Goal: Book appointment/travel/reservation

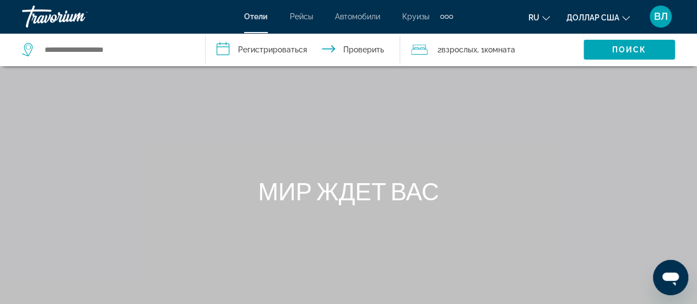
click at [465, 55] on span "2 взрослых Взрослый" at bounding box center [458, 49] width 40 height 15
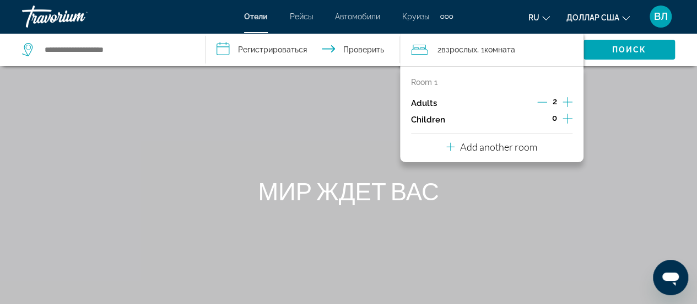
click at [568, 101] on icon "Increment adults" at bounding box center [568, 101] width 10 height 13
click at [565, 114] on icon "Increment children" at bounding box center [568, 118] width 10 height 13
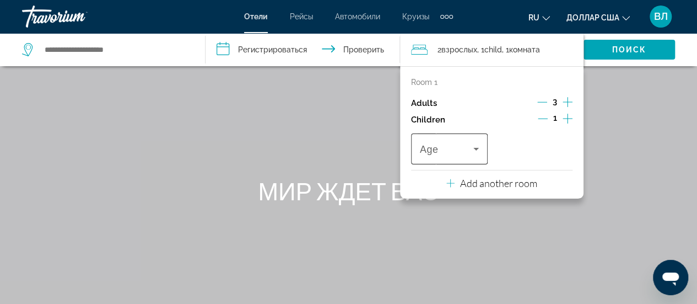
click at [482, 150] on icon "Travelers: 3 adults, 1 child" at bounding box center [476, 148] width 13 height 13
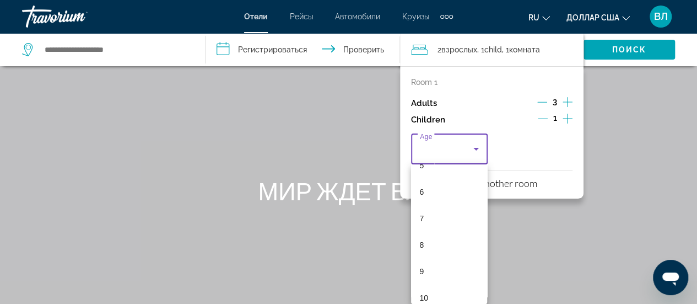
scroll to position [152, 0]
click at [439, 271] on mat-option "9" at bounding box center [449, 268] width 77 height 26
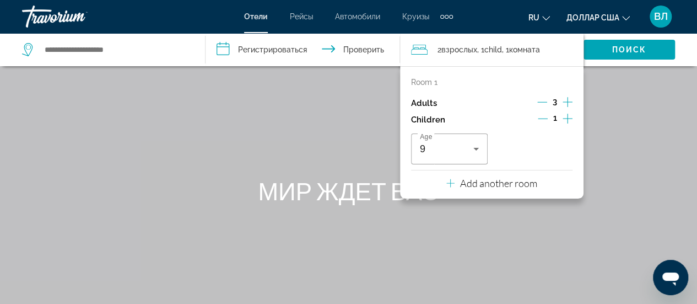
click at [630, 89] on div "Основное содержание" at bounding box center [348, 165] width 697 height 331
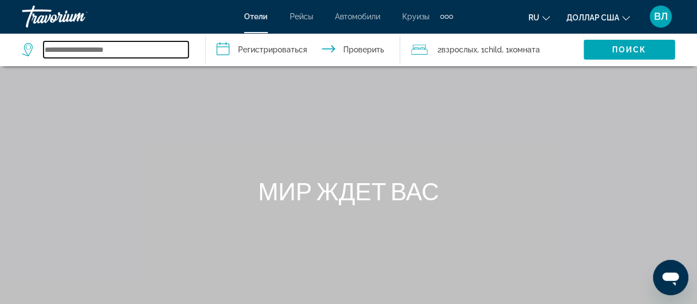
click at [138, 52] on input "Виджет поиска" at bounding box center [116, 49] width 145 height 17
type input "*"
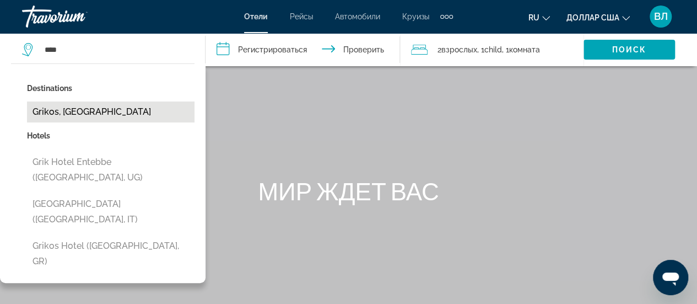
click at [65, 113] on button "Grikos, [GEOGRAPHIC_DATA]" at bounding box center [111, 111] width 168 height 21
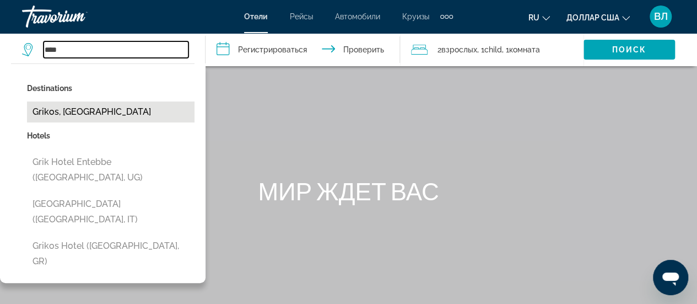
type input "**********"
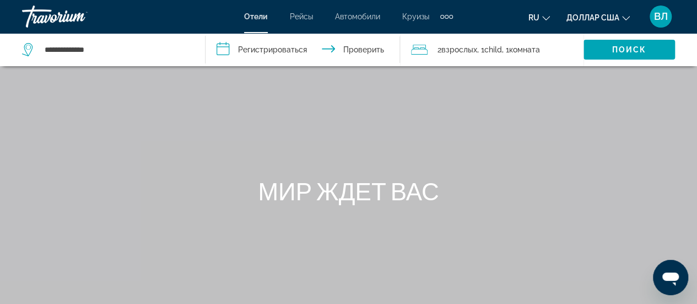
click at [257, 47] on input "**********" at bounding box center [305, 51] width 199 height 36
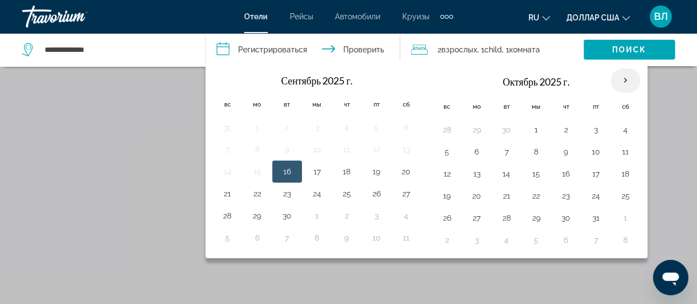
click at [618, 79] on th "В следующем месяце" at bounding box center [626, 80] width 30 height 24
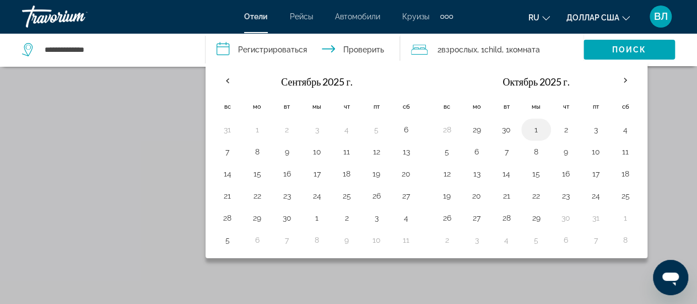
click at [532, 126] on button "1" at bounding box center [536, 129] width 18 height 15
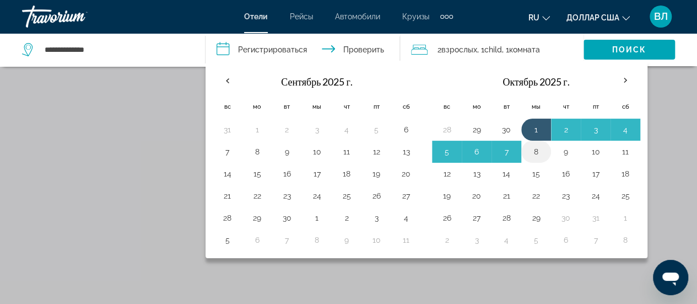
click at [531, 153] on button "8" at bounding box center [536, 151] width 18 height 15
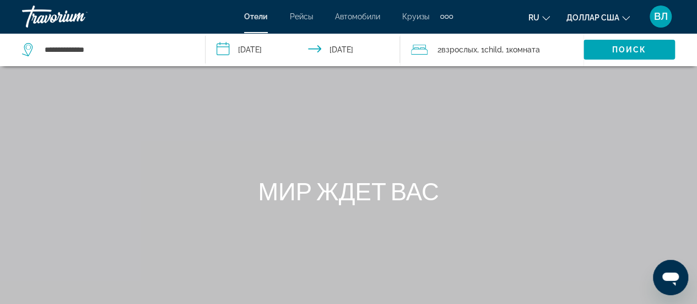
click at [236, 50] on input "**********" at bounding box center [305, 51] width 199 height 36
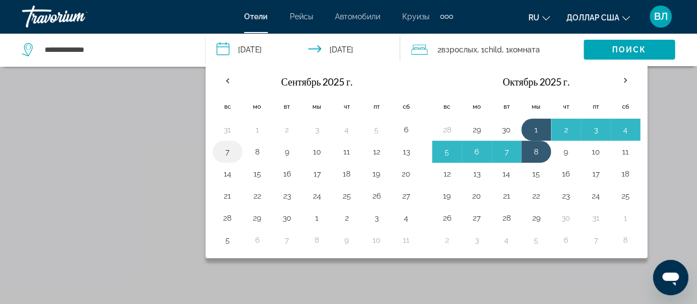
click at [222, 150] on button "7" at bounding box center [228, 151] width 18 height 15
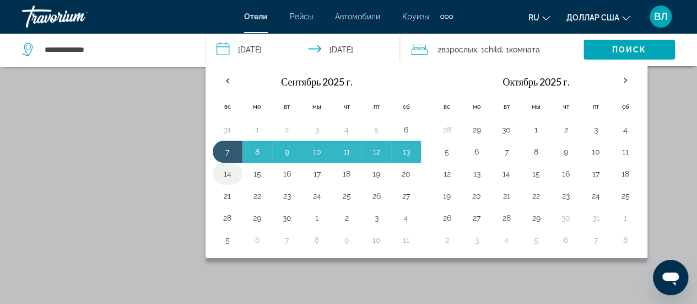
click at [229, 168] on button "14" at bounding box center [228, 173] width 18 height 15
type input "**********"
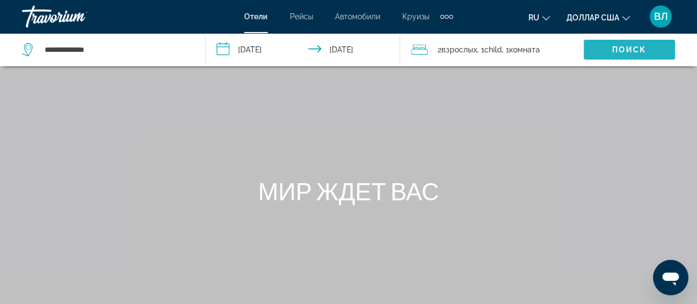
click at [605, 46] on span "Виджет поиска" at bounding box center [629, 49] width 91 height 26
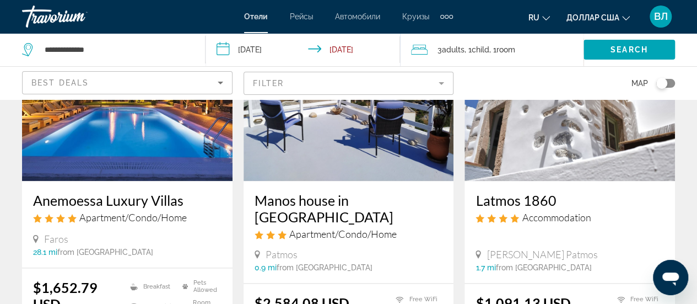
scroll to position [595, 0]
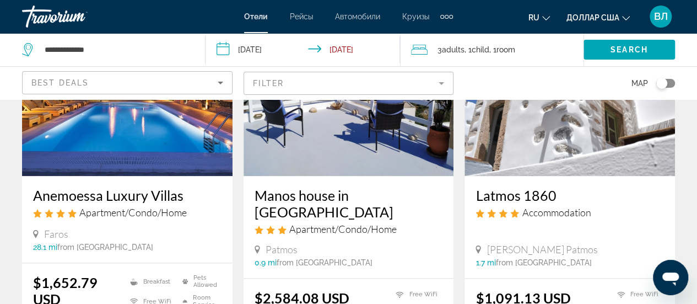
drag, startPoint x: 472, startPoint y: 166, endPoint x: 562, endPoint y: 169, distance: 89.9
click at [562, 176] on div "Latmos 1860 Accommodation Skala Patmos 1.7 mi from Grikos city center from hotel" at bounding box center [570, 227] width 211 height 102
copy h3 "Latmos 1860"
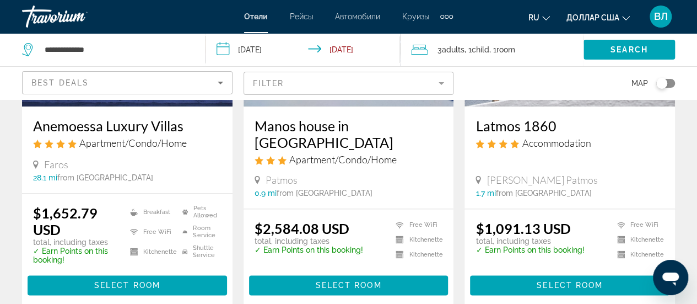
scroll to position [672, 0]
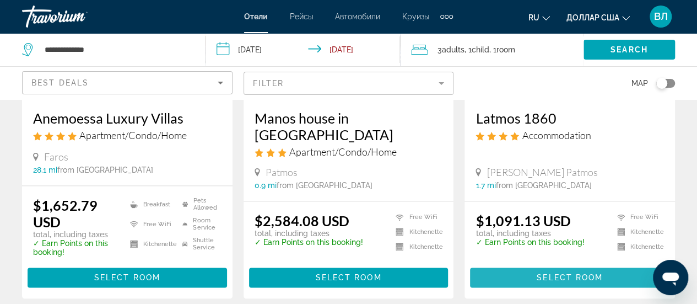
click at [562, 273] on span "Select Room" at bounding box center [570, 277] width 66 height 9
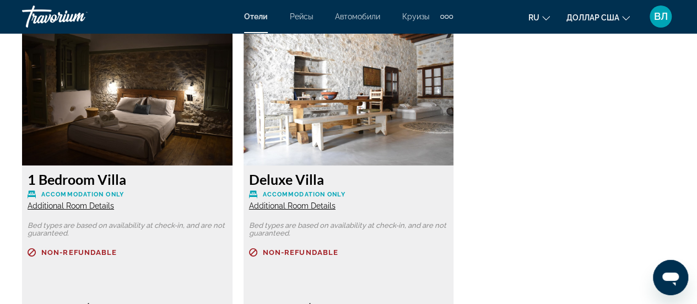
scroll to position [1528, 0]
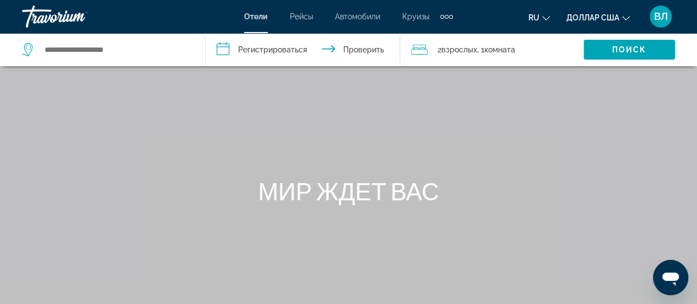
click at [467, 52] on font "взрослых" at bounding box center [459, 49] width 36 height 9
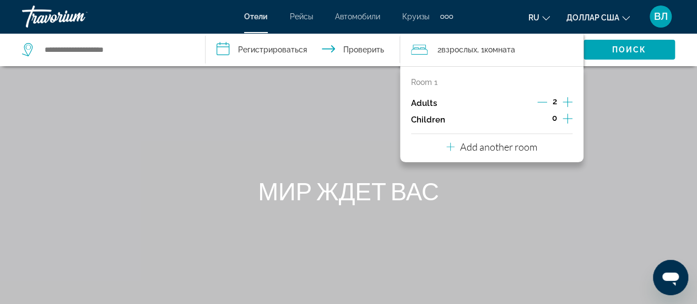
click at [566, 101] on icon "Increment adults" at bounding box center [568, 102] width 10 height 10
click at [566, 114] on icon "Increment children" at bounding box center [568, 118] width 10 height 13
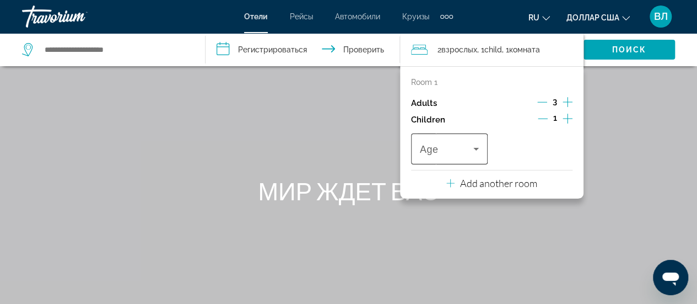
click at [477, 155] on div "Travelers: 3 adults, 1 child" at bounding box center [449, 148] width 59 height 31
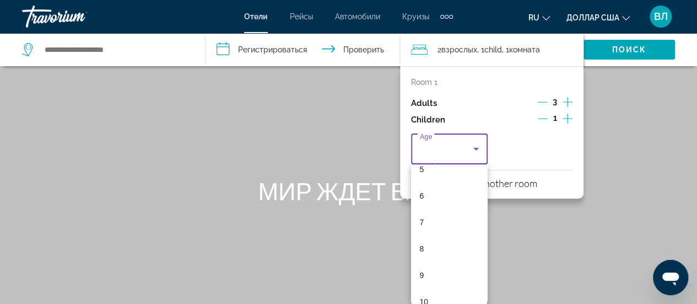
scroll to position [148, 0]
click at [422, 269] on font "9" at bounding box center [422, 272] width 4 height 9
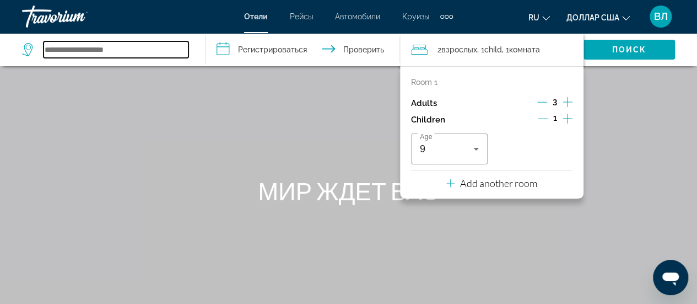
click at [63, 49] on input "Виджет поиска" at bounding box center [116, 49] width 145 height 17
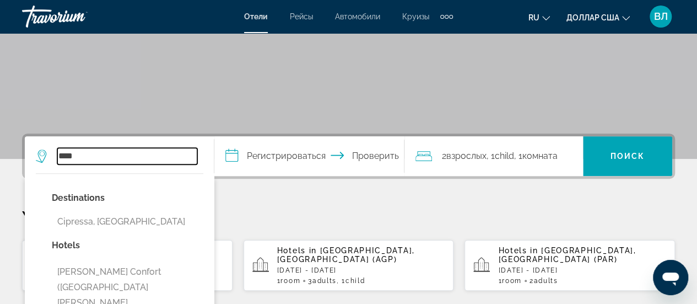
scroll to position [169, 0]
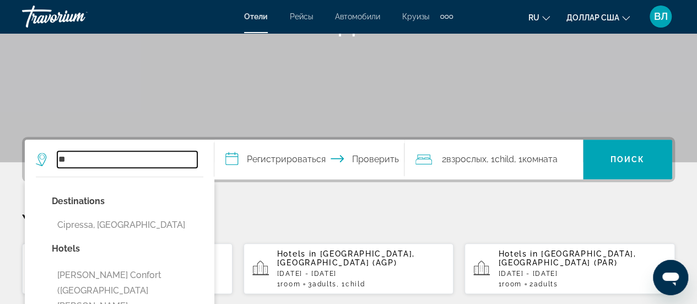
type input "*"
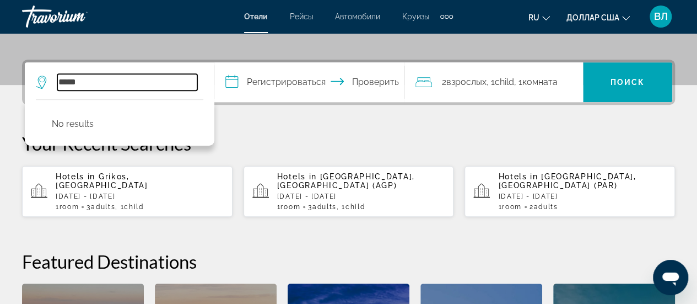
scroll to position [259, 0]
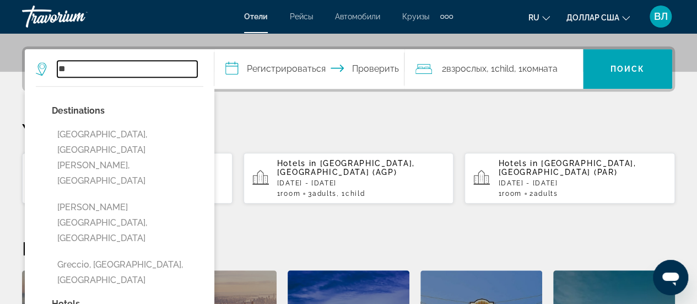
type input "*"
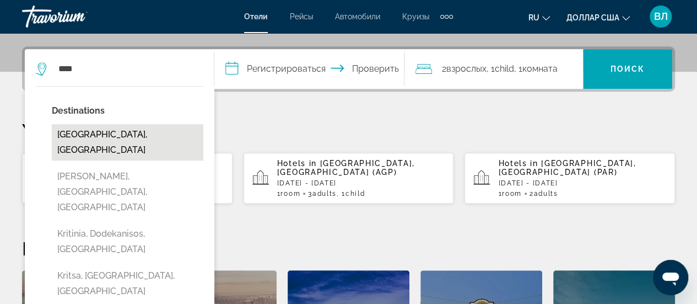
click at [98, 131] on button "[GEOGRAPHIC_DATA], [GEOGRAPHIC_DATA]" at bounding box center [128, 142] width 152 height 36
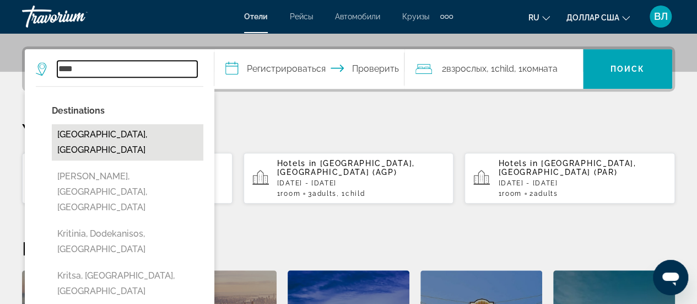
type input "**********"
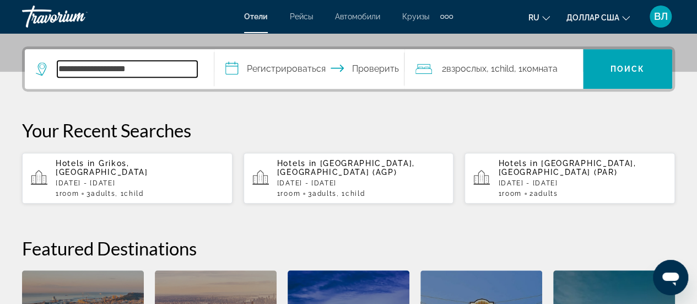
scroll to position [269, 0]
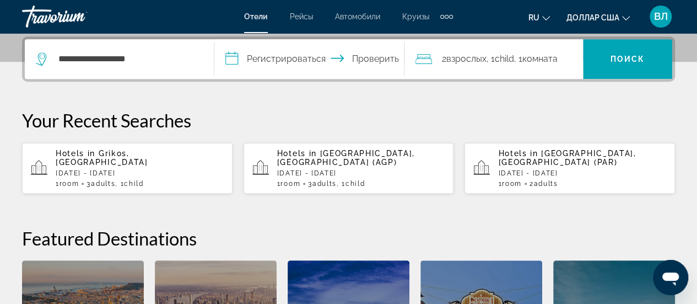
click at [242, 55] on input "**********" at bounding box center [311, 60] width 194 height 43
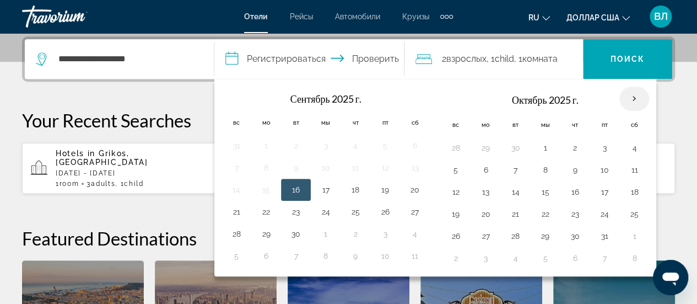
click at [625, 98] on th "В следующем месяце" at bounding box center [634, 99] width 30 height 24
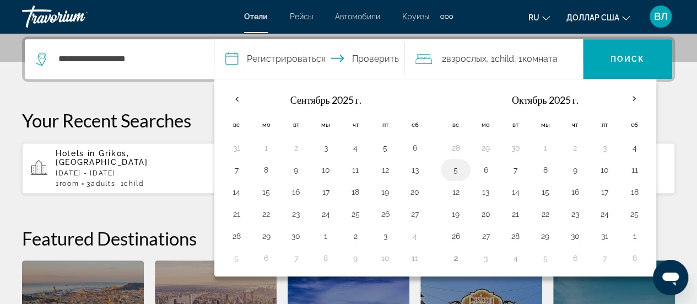
click at [456, 165] on button "5" at bounding box center [456, 169] width 18 height 15
click at [543, 143] on button "1" at bounding box center [545, 147] width 18 height 15
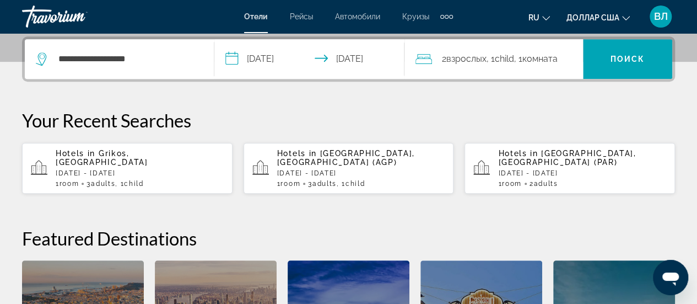
click at [268, 55] on input "**********" at bounding box center [311, 60] width 194 height 43
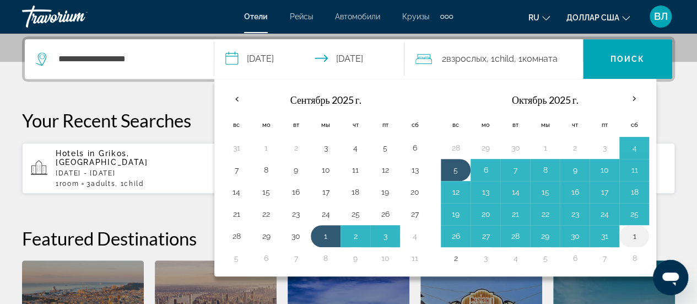
click at [629, 234] on button "1" at bounding box center [634, 235] width 18 height 15
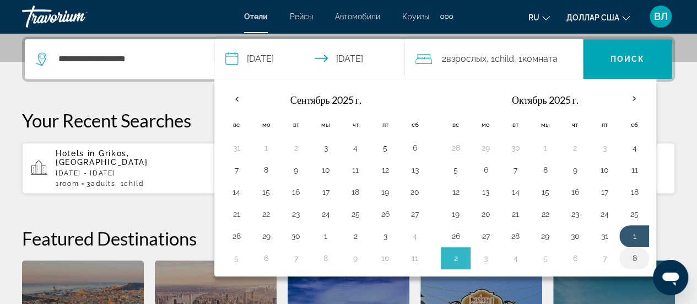
click at [629, 253] on button "8" at bounding box center [634, 257] width 18 height 15
type input "**********"
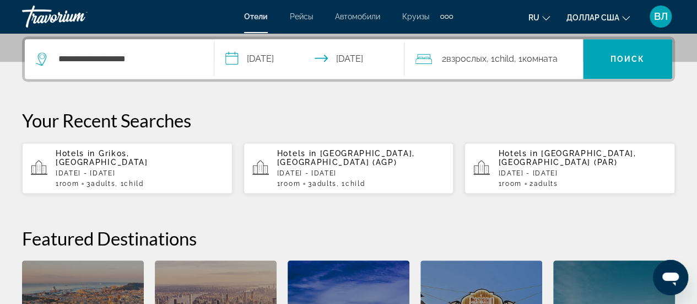
click at [468, 55] on font "взрослых" at bounding box center [466, 58] width 40 height 10
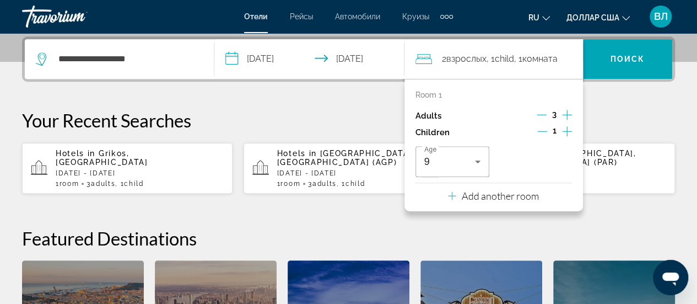
click at [604, 96] on div "**********" at bounding box center [348, 229] width 697 height 387
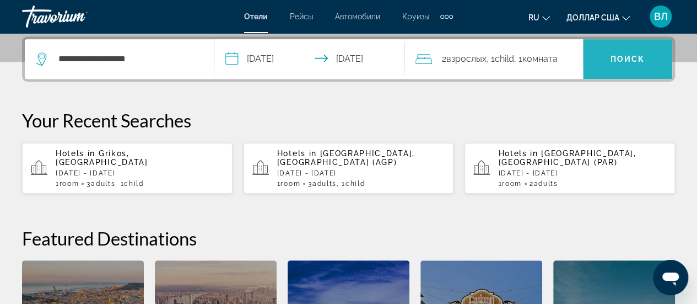
click at [624, 60] on font "Поиск" at bounding box center [628, 59] width 35 height 9
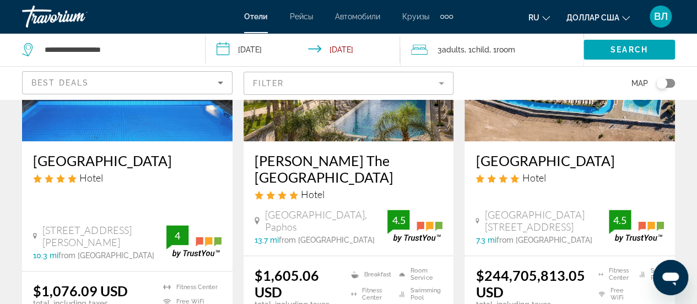
scroll to position [603, 0]
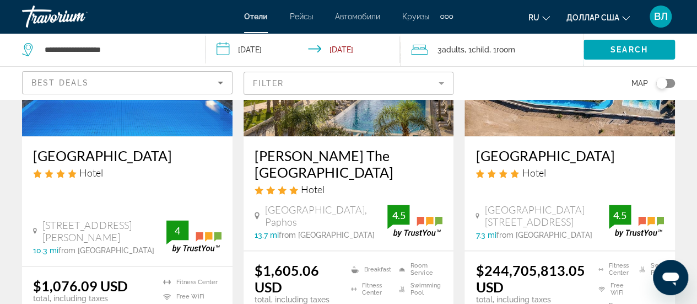
drag, startPoint x: 29, startPoint y: 134, endPoint x: 170, endPoint y: 127, distance: 141.8
click at [170, 136] on div "[GEOGRAPHIC_DATA] Hotel [STREET_ADDRESS][PERSON_NAME] 10.3 mi from [GEOGRAPHIC_…" at bounding box center [127, 201] width 211 height 130
copy h3 "[GEOGRAPHIC_DATA]"
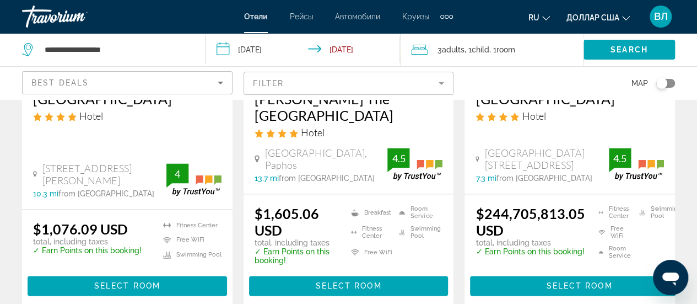
scroll to position [662, 0]
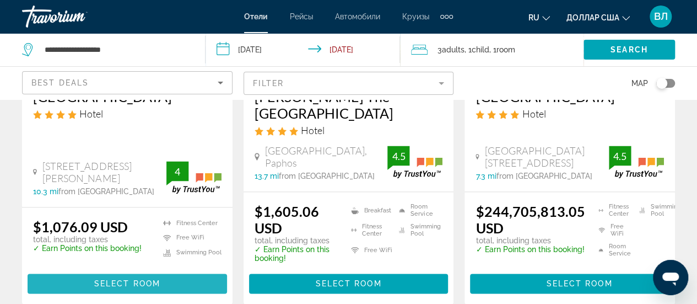
click at [120, 279] on span "Select Room" at bounding box center [127, 283] width 66 height 9
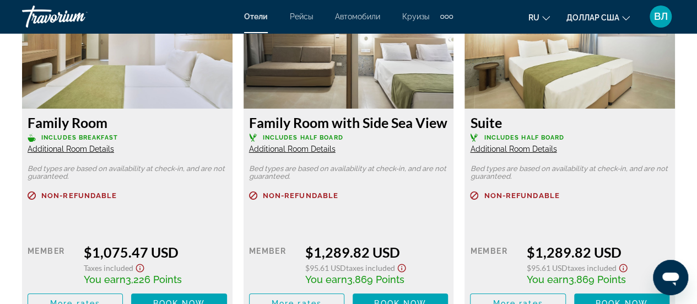
scroll to position [1736, 0]
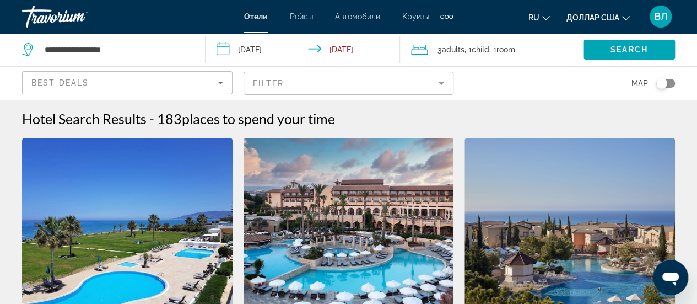
click at [341, 69] on div "Filter" at bounding box center [349, 83] width 211 height 33
click at [188, 87] on div "Best Deals" at bounding box center [124, 82] width 186 height 13
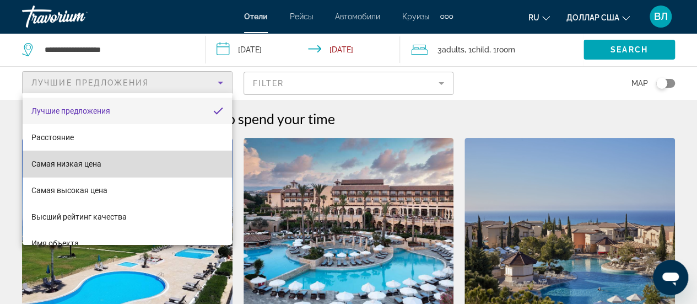
click at [140, 164] on mat-option "Самая низкая цена" at bounding box center [127, 163] width 209 height 26
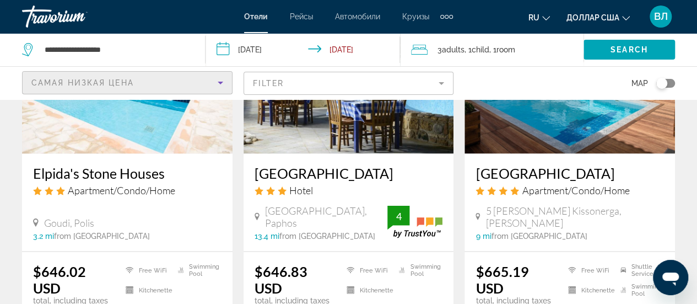
scroll to position [996, 0]
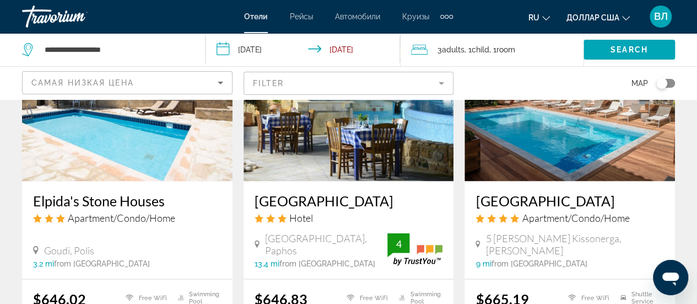
drag, startPoint x: 473, startPoint y: 168, endPoint x: 592, endPoint y: 174, distance: 118.6
click at [592, 181] on div "[GEOGRAPHIC_DATA] Apartment/Condo/Home 5 [PERSON_NAME] Kissonerga, Paphos 9 mi …" at bounding box center [570, 230] width 211 height 98
copy h3 "[GEOGRAPHIC_DATA]"
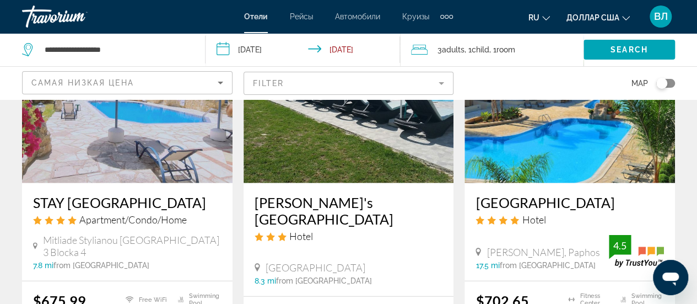
scroll to position [1405, 0]
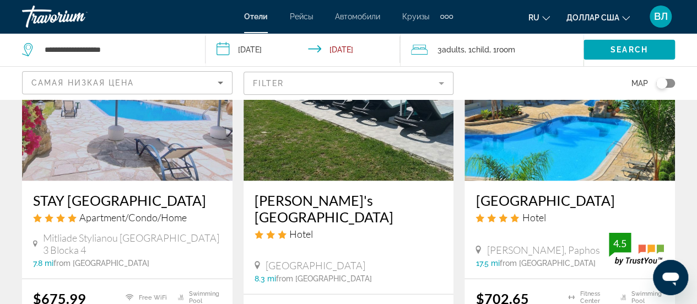
drag, startPoint x: 473, startPoint y: 166, endPoint x: 624, endPoint y: 166, distance: 150.4
click at [624, 181] on div "[GEOGRAPHIC_DATA] Hotel [GEOGRAPHIC_DATA], [GEOGRAPHIC_DATA] 17.5 mi from [GEOG…" at bounding box center [570, 230] width 211 height 98
copy h3 "[GEOGRAPHIC_DATA]"
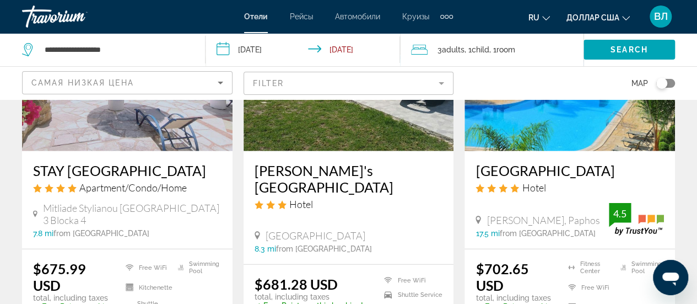
scroll to position [1432, 0]
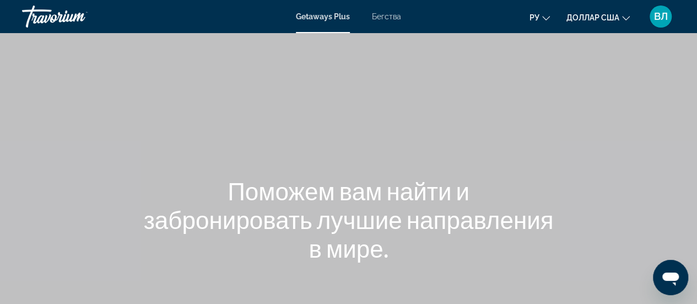
click at [394, 18] on font "Бегства" at bounding box center [386, 16] width 29 height 9
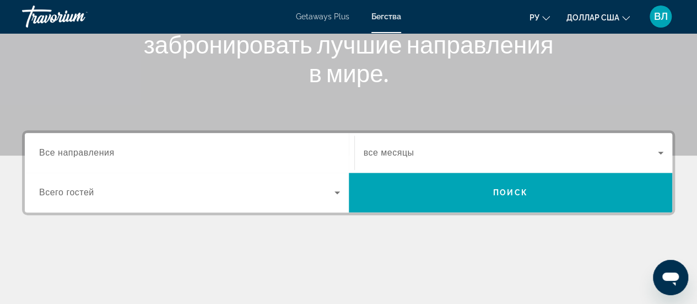
scroll to position [176, 0]
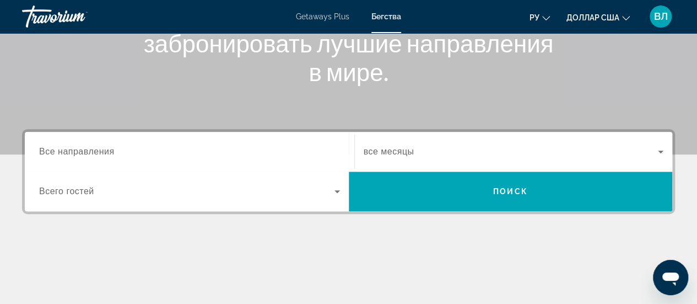
click at [94, 155] on span "Все направления" at bounding box center [76, 151] width 75 height 9
click at [94, 155] on input "Destination Все направления" at bounding box center [189, 151] width 301 height 13
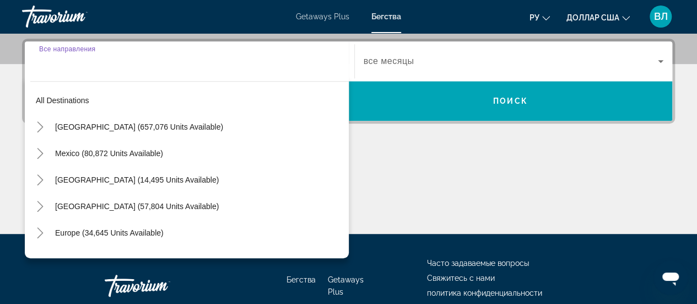
scroll to position [269, 0]
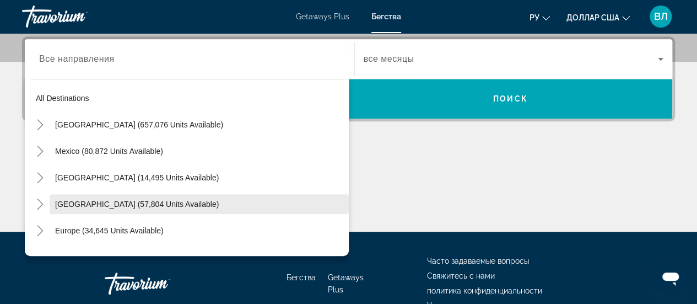
drag, startPoint x: 94, startPoint y: 155, endPoint x: 130, endPoint y: 209, distance: 64.8
click at [130, 209] on mat-tree "All destinations United States (657,076 units available) Mexico (80,872 units a…" at bounding box center [189, 257] width 319 height 344
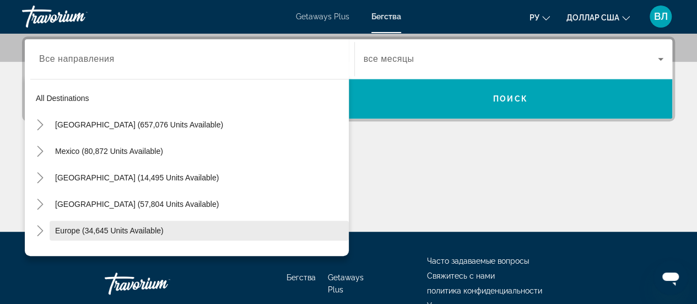
click at [130, 228] on span "Europe (34,645 units available)" at bounding box center [109, 230] width 109 height 9
type input "**********"
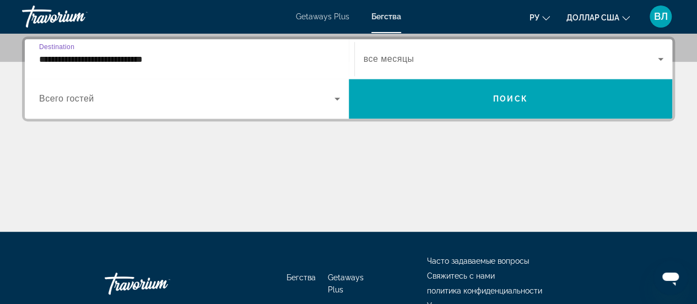
click at [148, 103] on span "Search widget" at bounding box center [186, 98] width 295 height 13
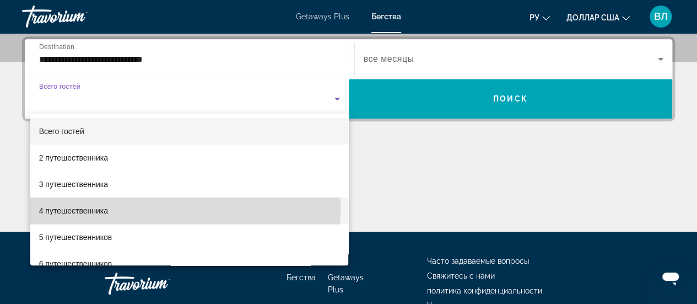
click at [121, 206] on mat-option "4 путешественника" at bounding box center [189, 210] width 319 height 26
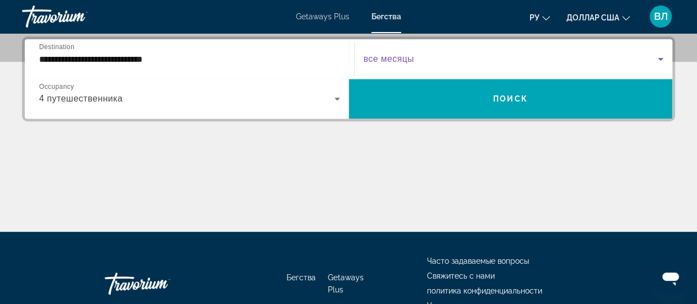
click at [444, 57] on span "Search widget" at bounding box center [511, 58] width 295 height 13
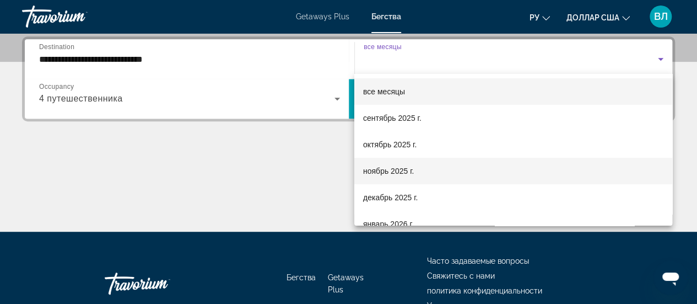
click at [420, 169] on mat-option "ноябрь 2025 г." at bounding box center [513, 171] width 318 height 26
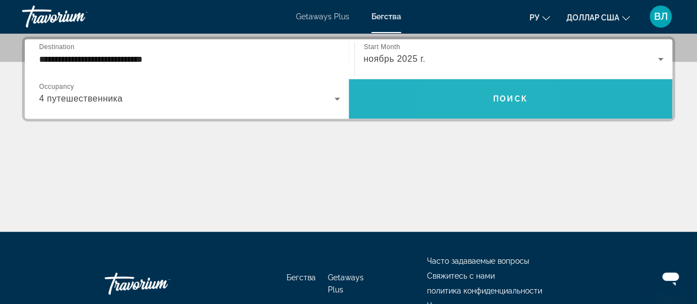
click at [476, 109] on span "Search widget" at bounding box center [511, 98] width 324 height 26
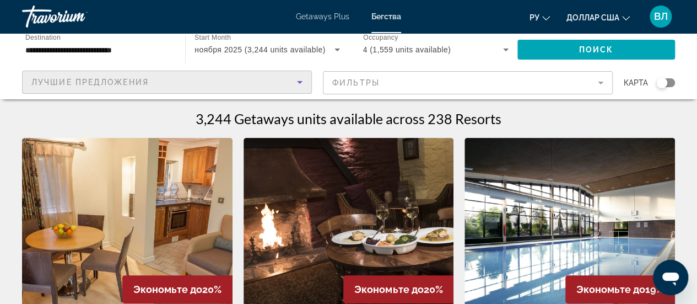
click at [273, 87] on div "Лучшие предложения" at bounding box center [164, 81] width 266 height 13
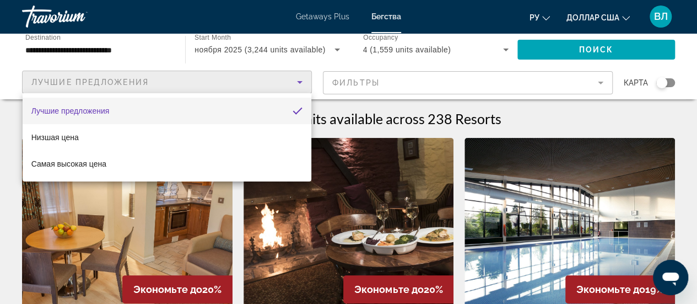
click at [400, 82] on div at bounding box center [348, 152] width 697 height 304
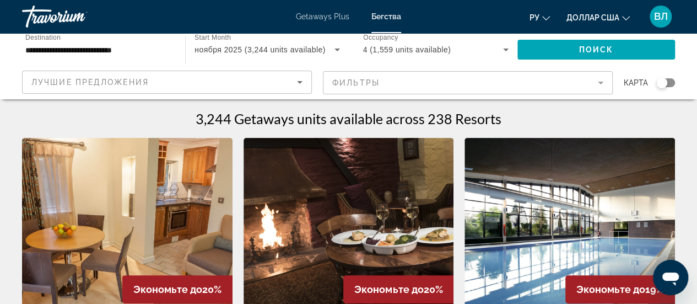
click at [564, 80] on mat-form-field "Фильтры" at bounding box center [468, 82] width 290 height 23
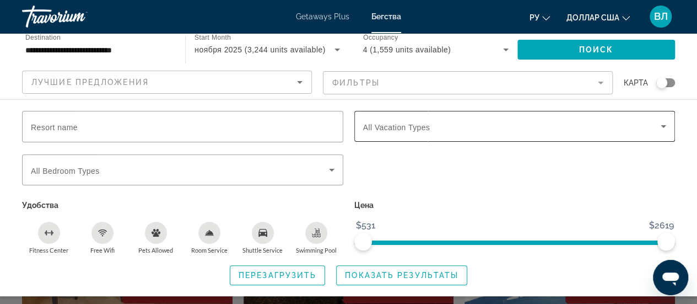
click at [417, 130] on span "All Vacation Types" at bounding box center [396, 127] width 67 height 9
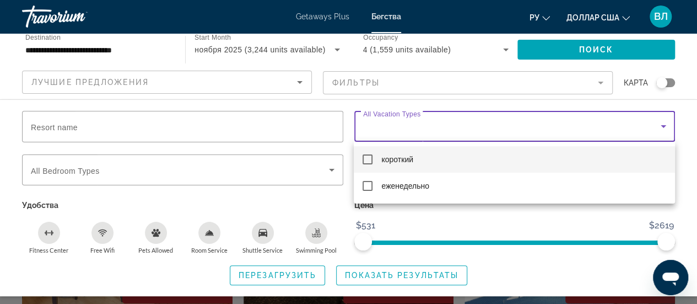
click at [417, 130] on div at bounding box center [348, 152] width 697 height 304
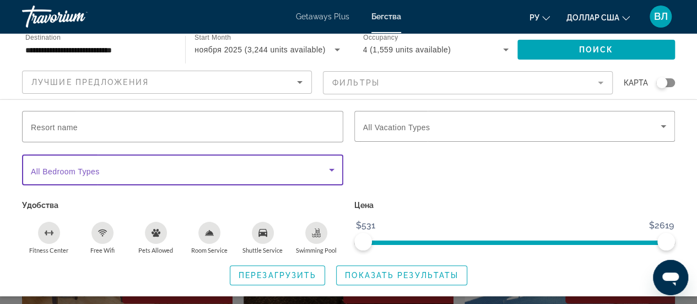
click at [126, 169] on span "Search widget" at bounding box center [180, 169] width 298 height 13
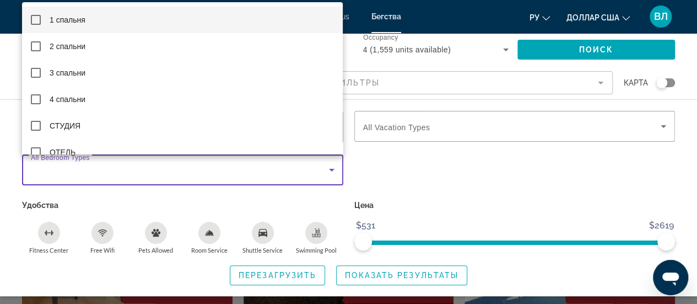
click at [126, 169] on div at bounding box center [348, 152] width 697 height 304
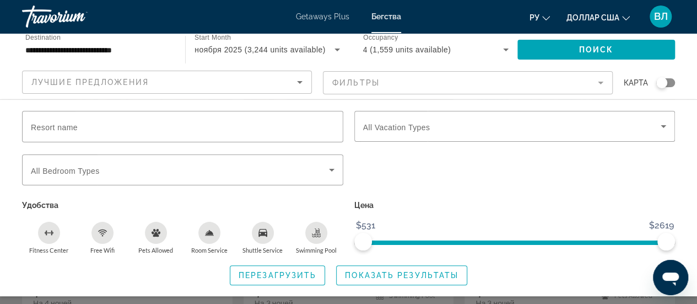
scroll to position [184, 0]
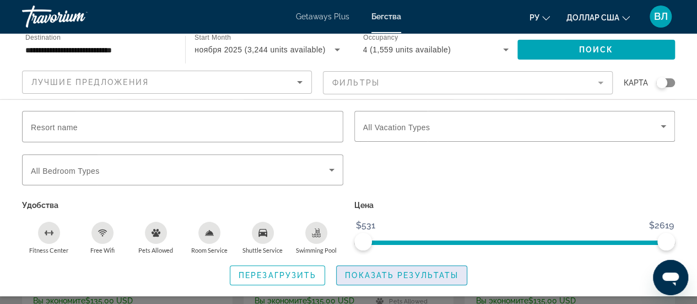
click at [381, 271] on span "Показать результаты" at bounding box center [402, 275] width 114 height 9
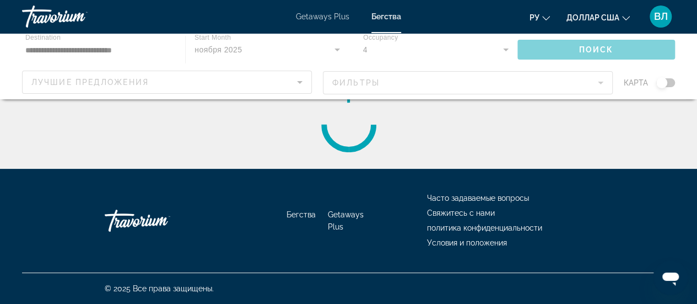
scroll to position [0, 0]
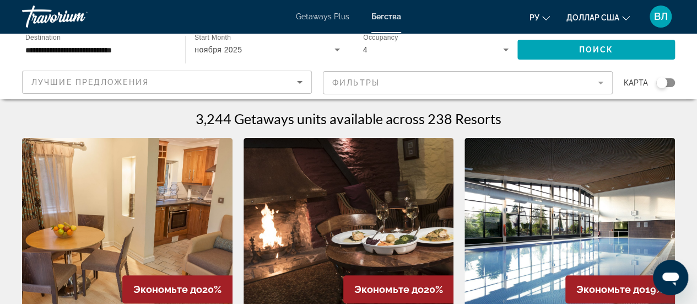
click at [347, 85] on mat-form-field "Фильтры" at bounding box center [468, 82] width 290 height 23
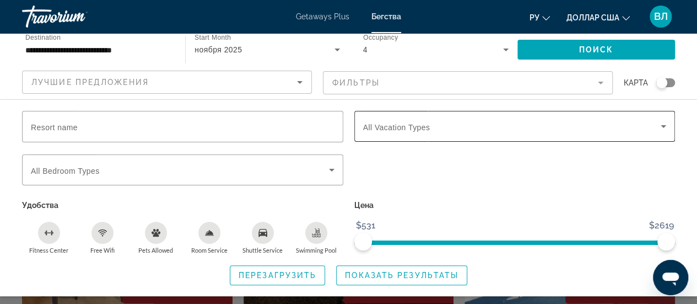
click at [408, 123] on span "All Vacation Types" at bounding box center [396, 127] width 67 height 9
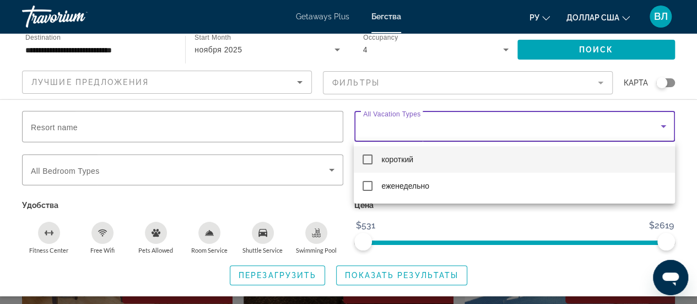
click at [169, 128] on div at bounding box center [348, 152] width 697 height 304
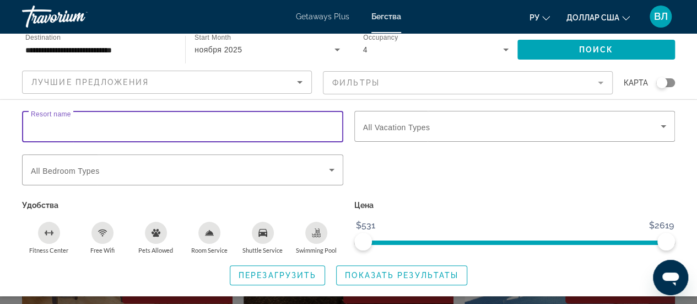
click at [169, 128] on input "Resort name" at bounding box center [183, 126] width 304 height 13
paste input "**********"
type input "**********"
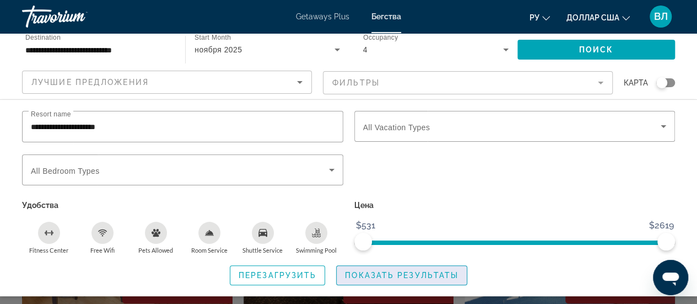
click at [396, 277] on span "Показать результаты" at bounding box center [402, 275] width 114 height 9
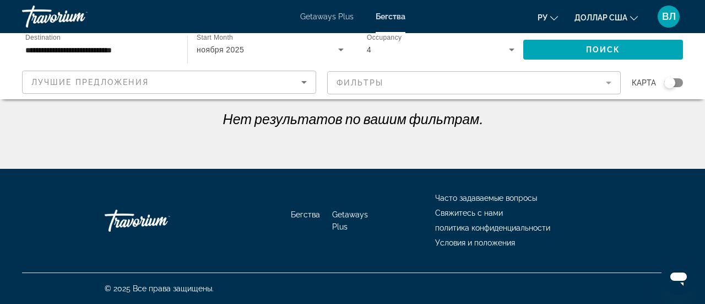
click at [677, 82] on div "Search widget" at bounding box center [674, 82] width 19 height 9
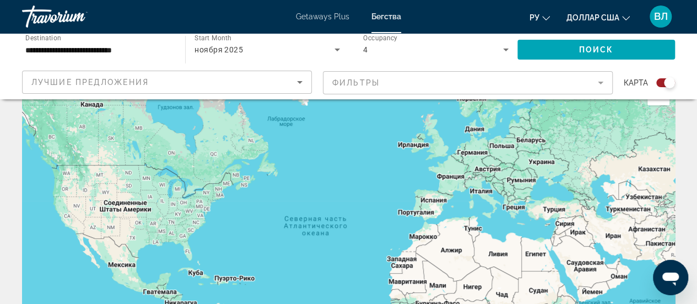
scroll to position [34, 0]
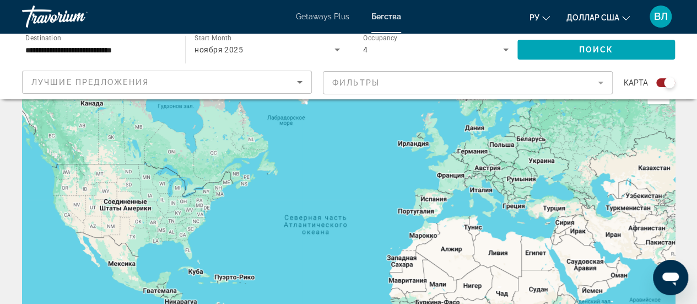
click at [277, 89] on div "Лучшие предложения" at bounding box center [166, 86] width 271 height 31
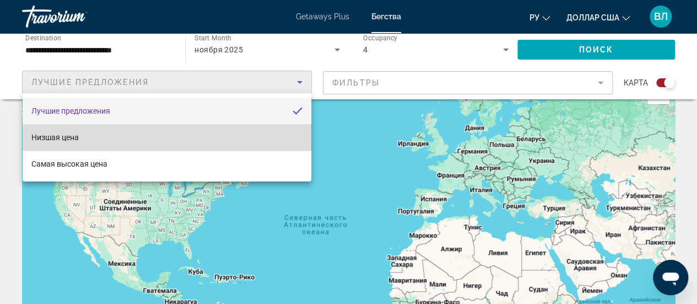
click at [168, 130] on mat-option "Низшая цена" at bounding box center [167, 137] width 289 height 26
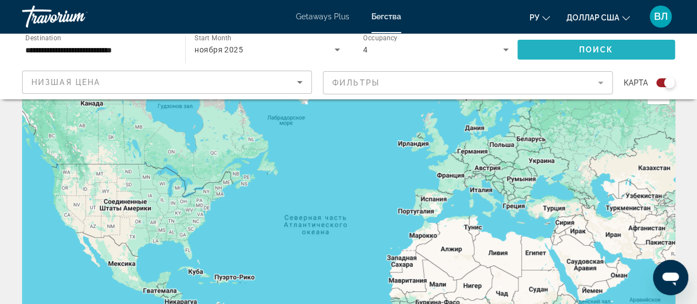
click at [557, 48] on span "Search widget" at bounding box center [596, 49] width 158 height 26
